Goal: Transaction & Acquisition: Purchase product/service

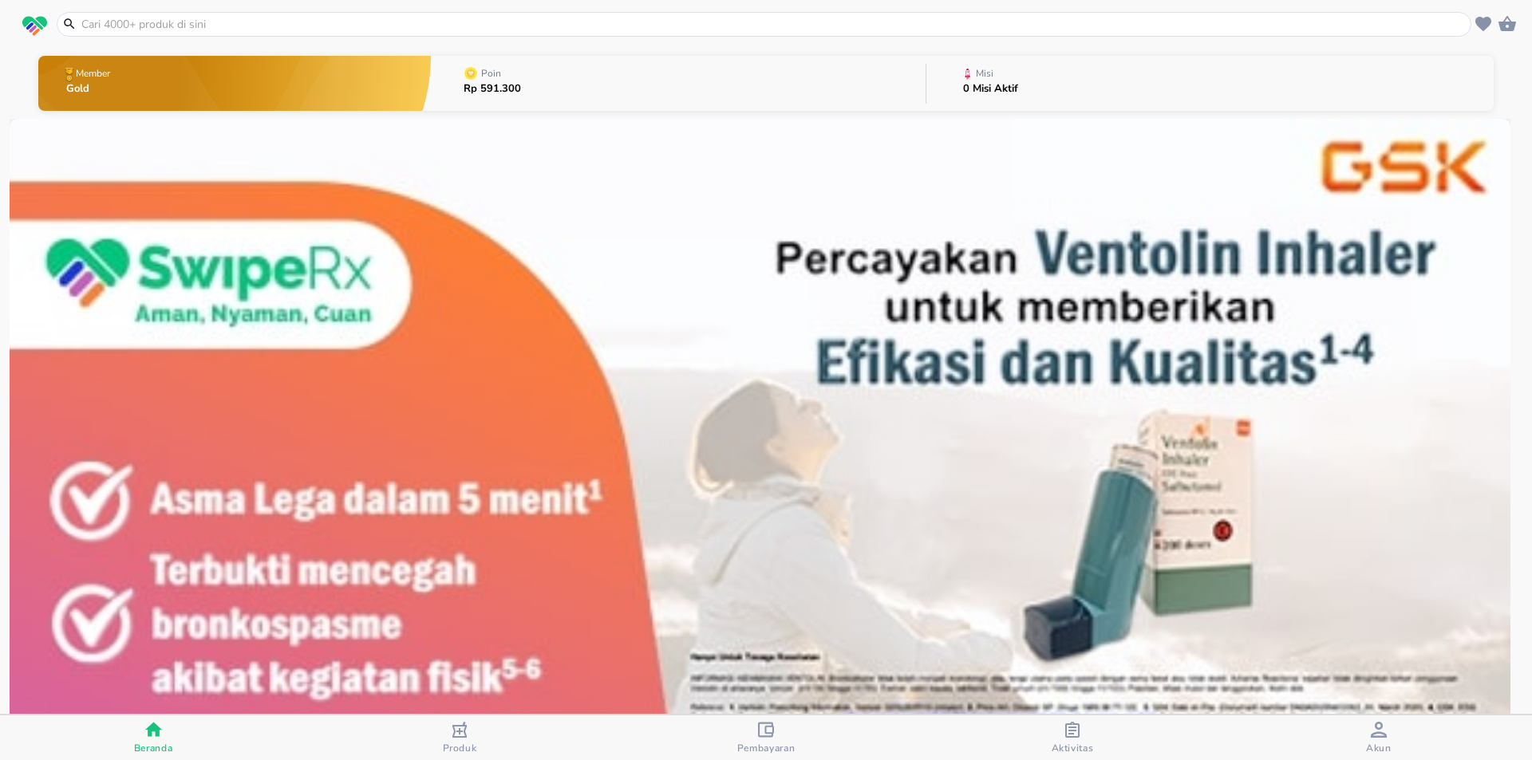
click at [634, 25] on input "text" at bounding box center [774, 24] width 1388 height 17
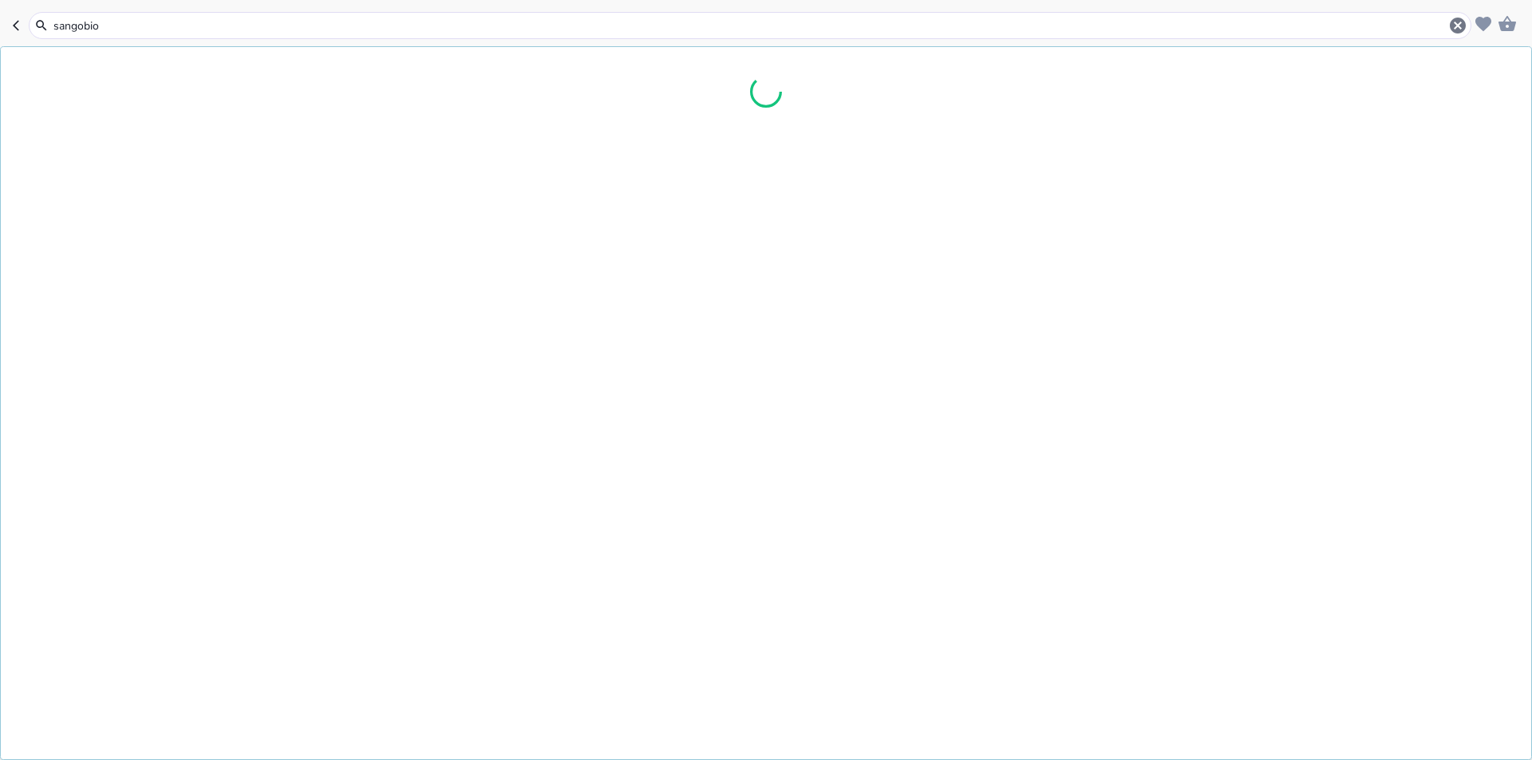
type input "sangobion"
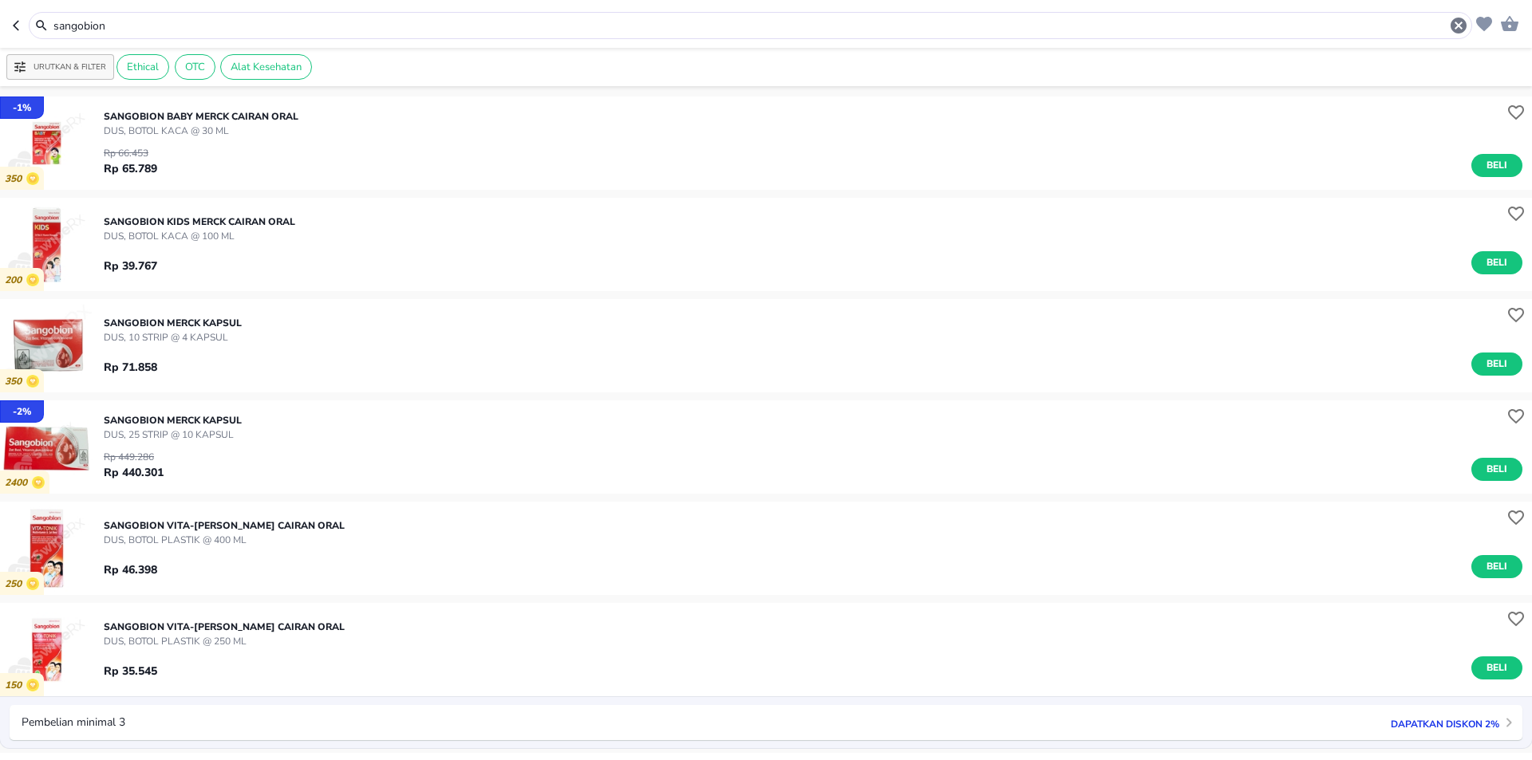
scroll to position [80, 0]
